Goal: Navigation & Orientation: Find specific page/section

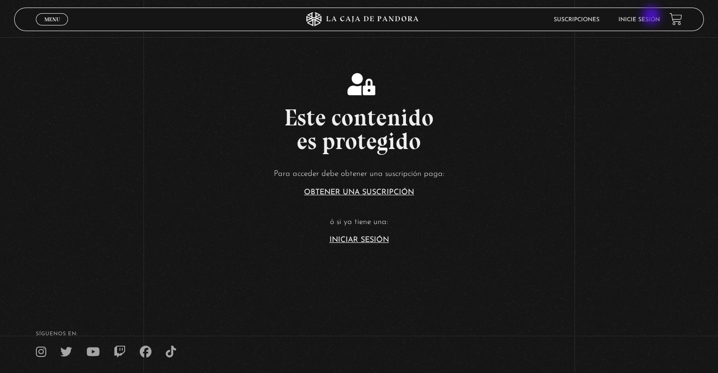
click at [652, 17] on link "Inicie sesión" at bounding box center [639, 20] width 42 height 6
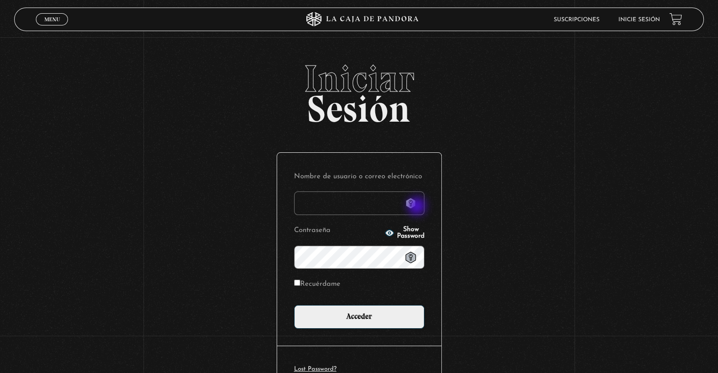
click at [416, 207] on icon at bounding box center [410, 203] width 11 height 11
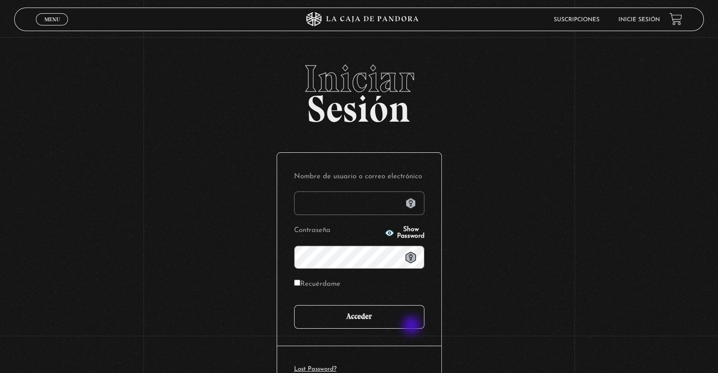
type input "[EMAIL_ADDRESS][DOMAIN_NAME]"
click at [376, 319] on input "Acceder" at bounding box center [359, 317] width 130 height 24
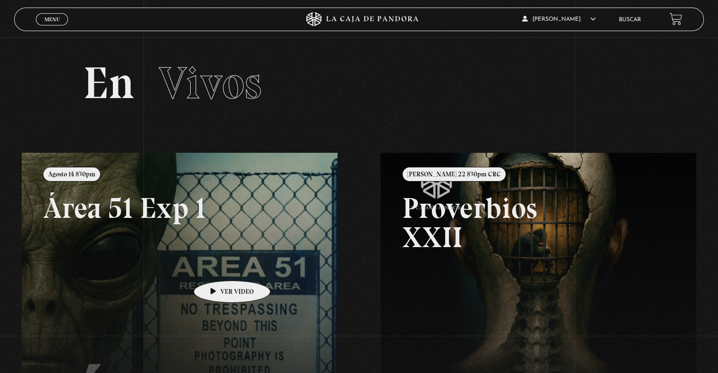
click at [217, 267] on link at bounding box center [381, 339] width 718 height 373
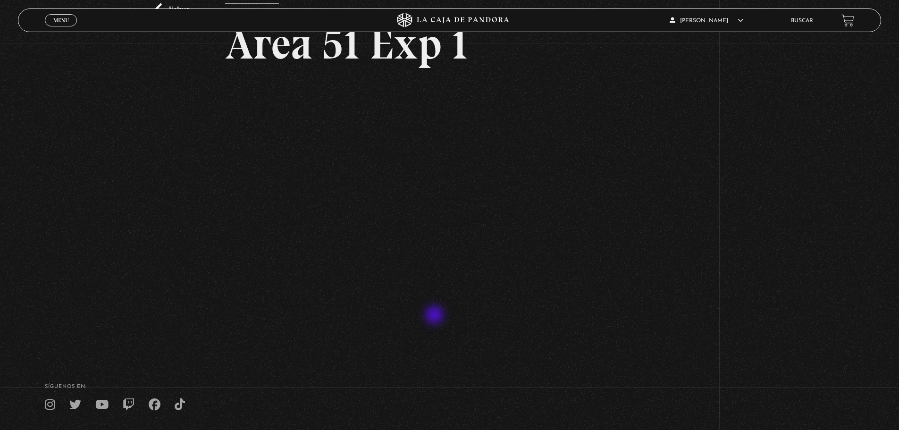
scroll to position [83, 0]
